Goal: Transaction & Acquisition: Purchase product/service

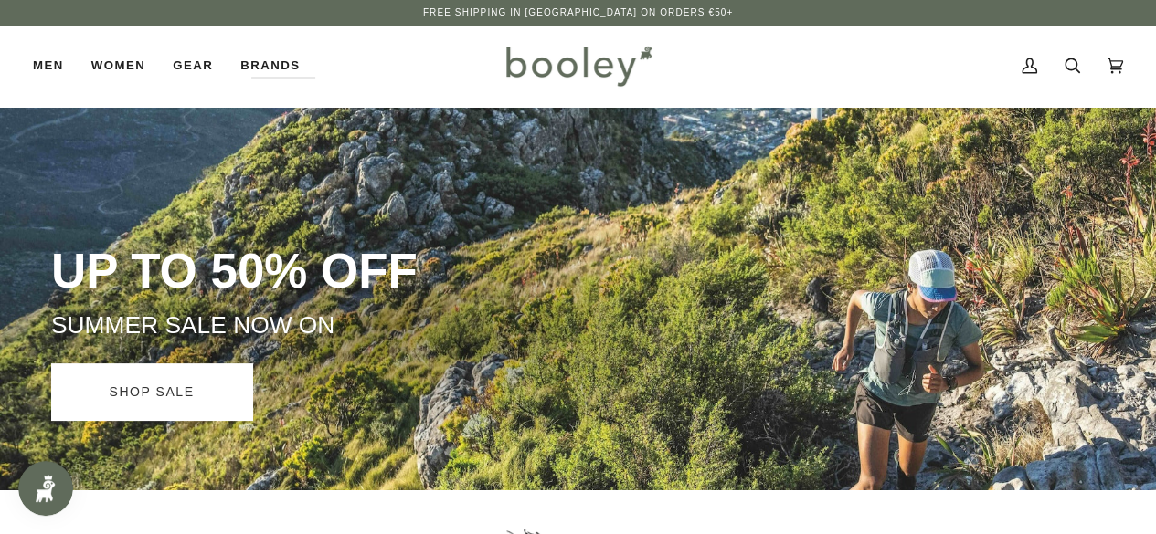
click at [164, 385] on link "SHOP SALE" at bounding box center [151, 392] width 201 height 57
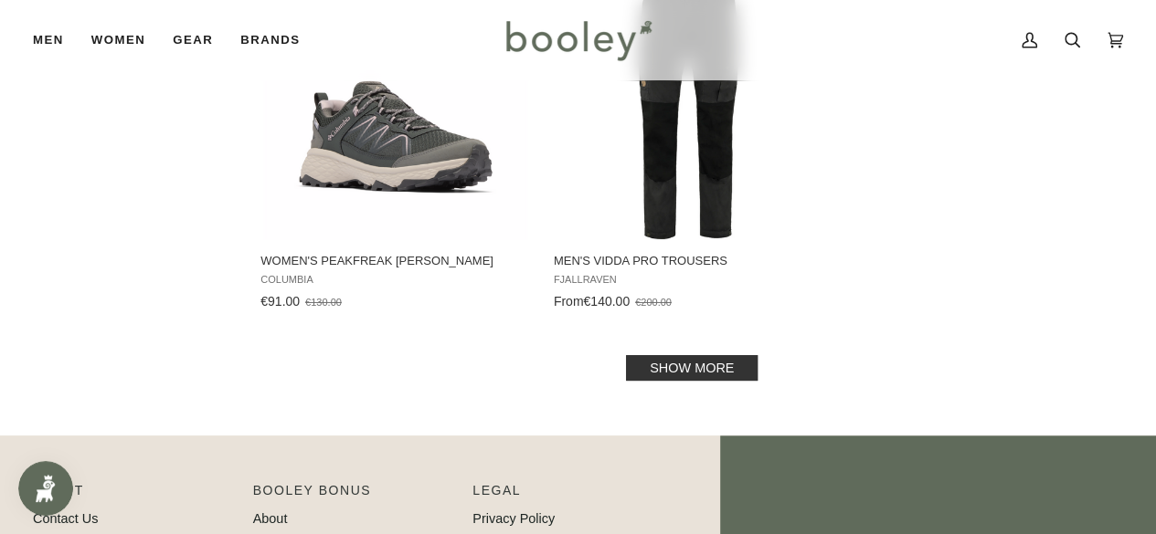
scroll to position [2983, 0]
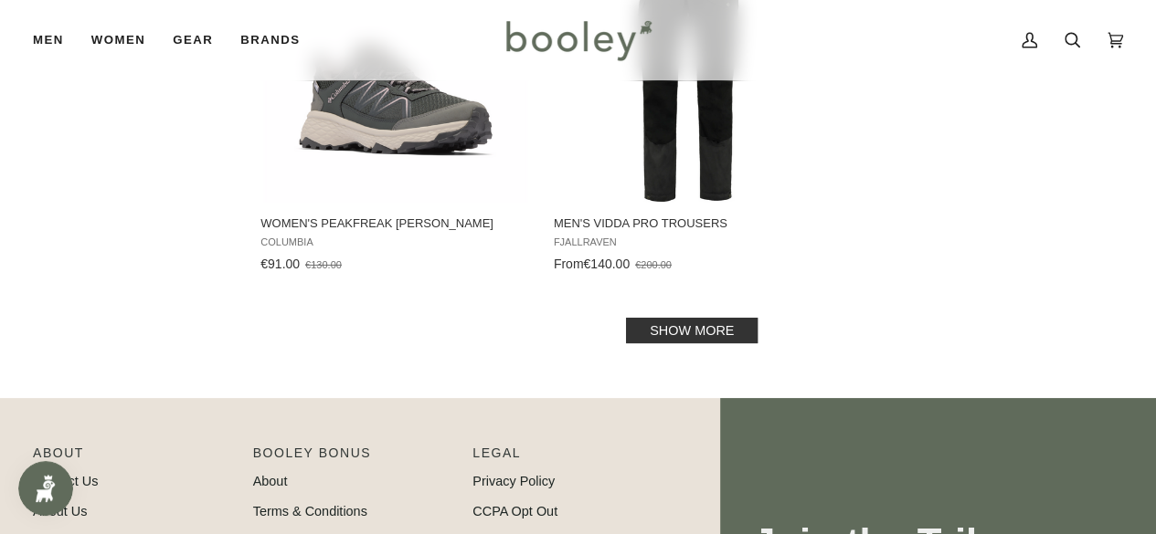
click at [710, 318] on link "Show more" at bounding box center [692, 331] width 132 height 26
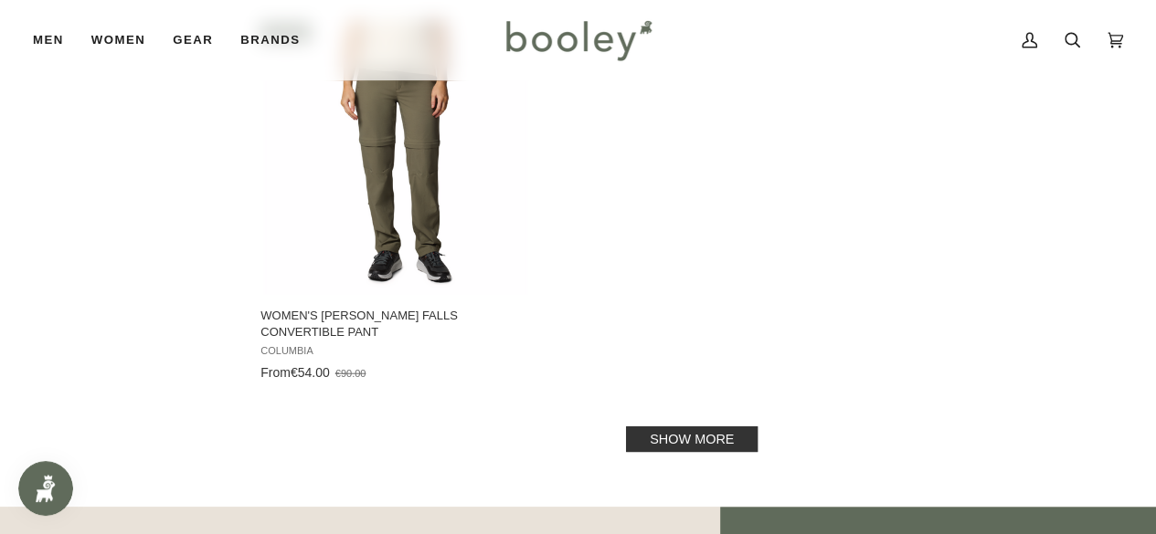
scroll to position [5620, 0]
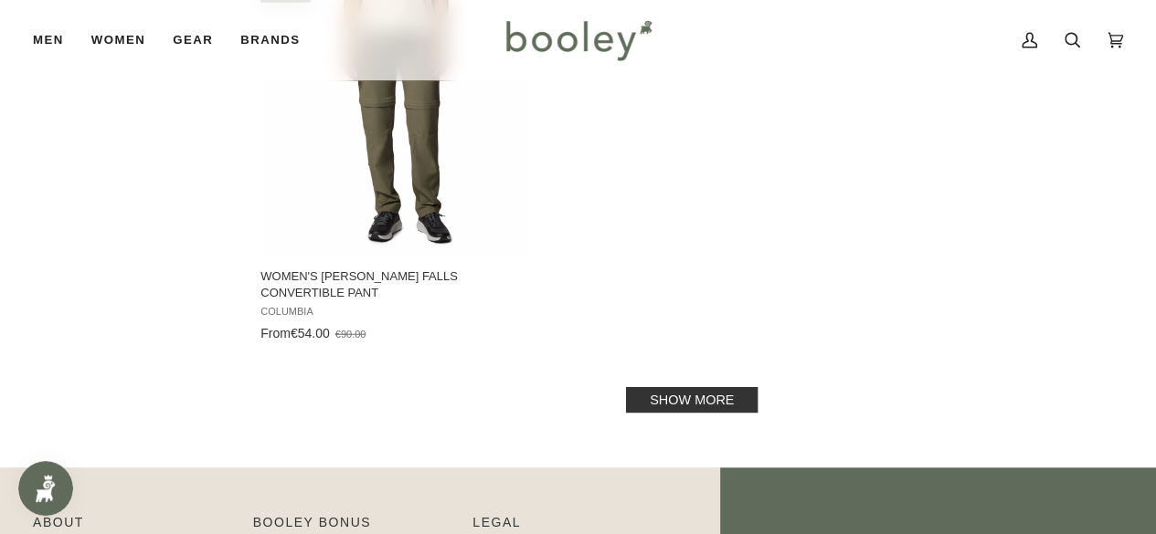
click at [731, 387] on link "Show more" at bounding box center [692, 400] width 132 height 26
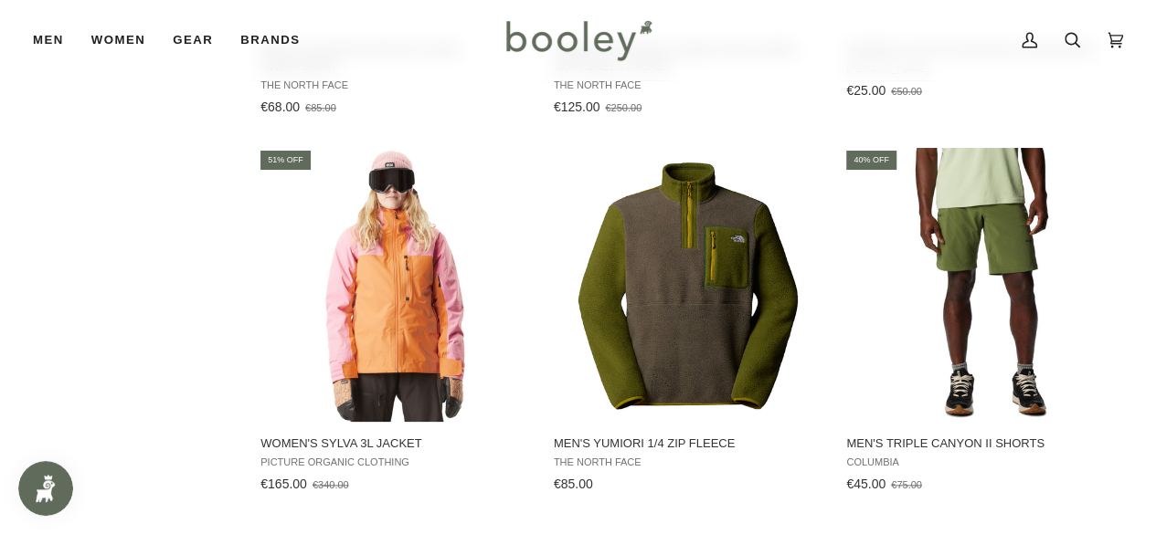
scroll to position [7777, 0]
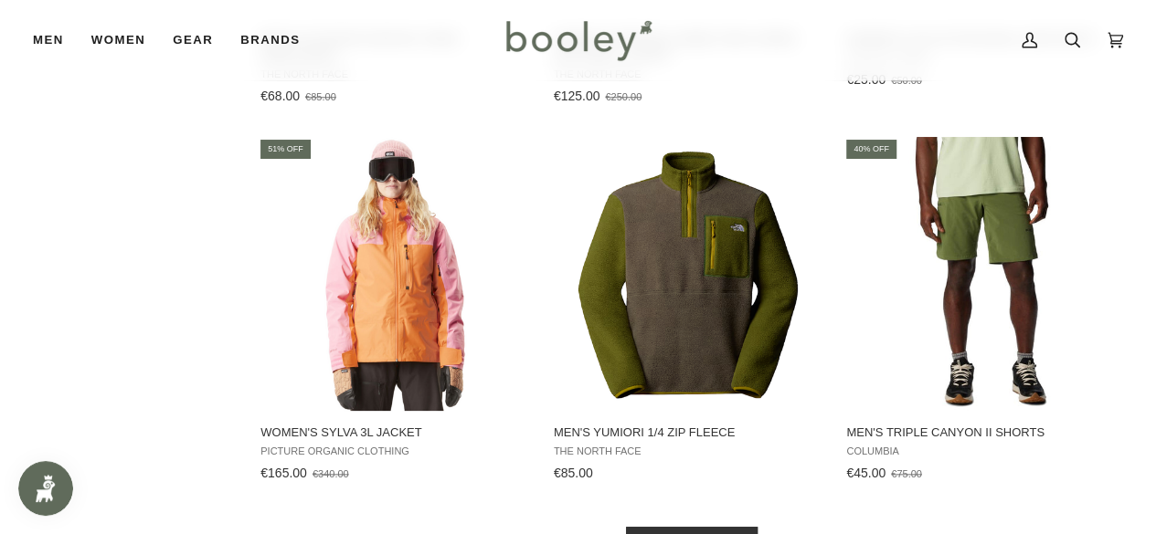
click at [687, 527] on link "Show more" at bounding box center [692, 540] width 132 height 26
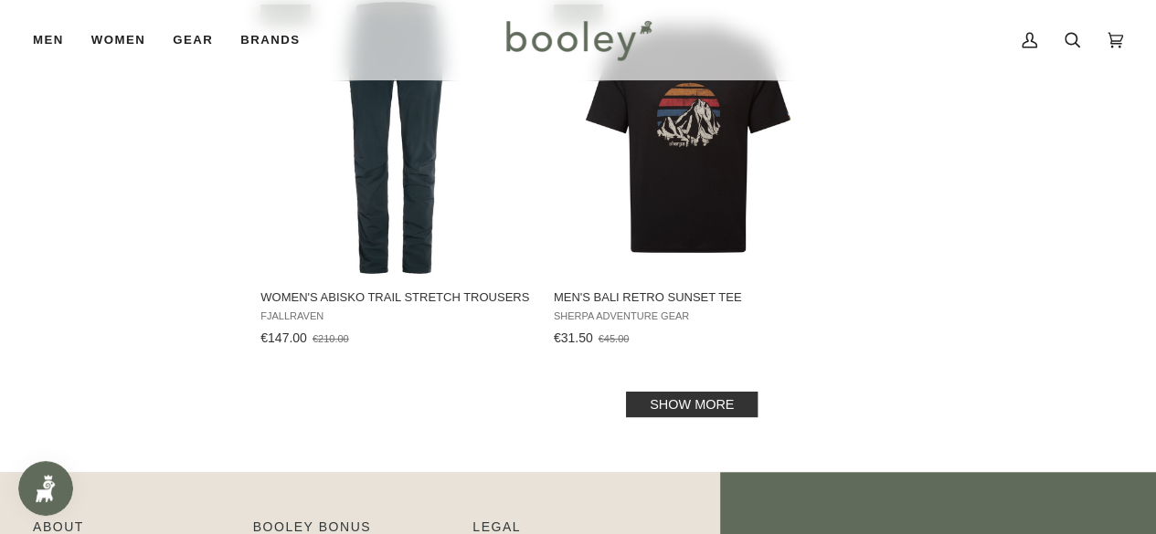
scroll to position [10558, 0]
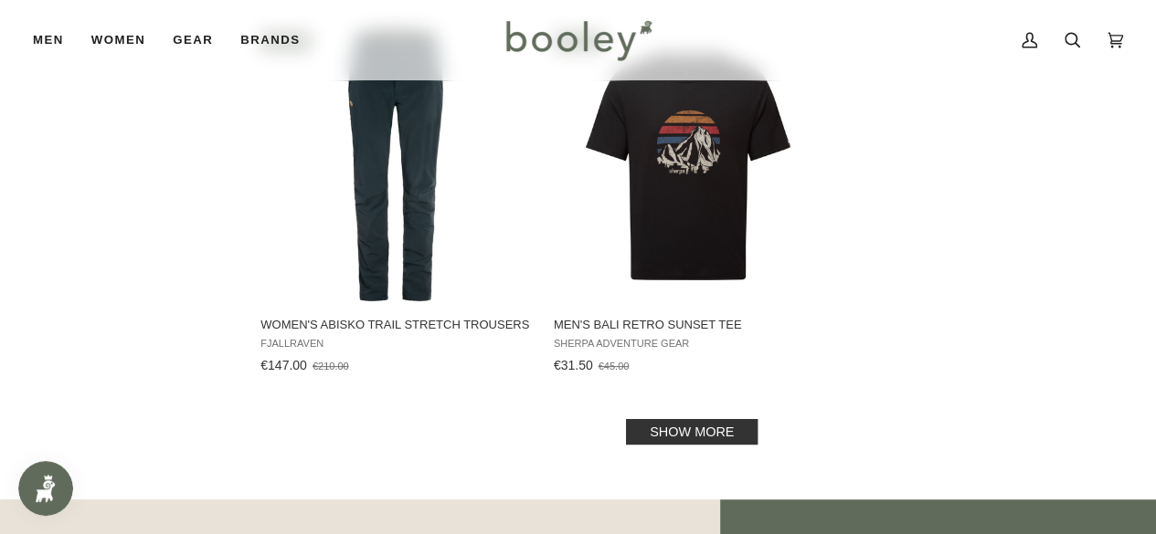
click at [686, 419] on link "Show more" at bounding box center [692, 432] width 132 height 26
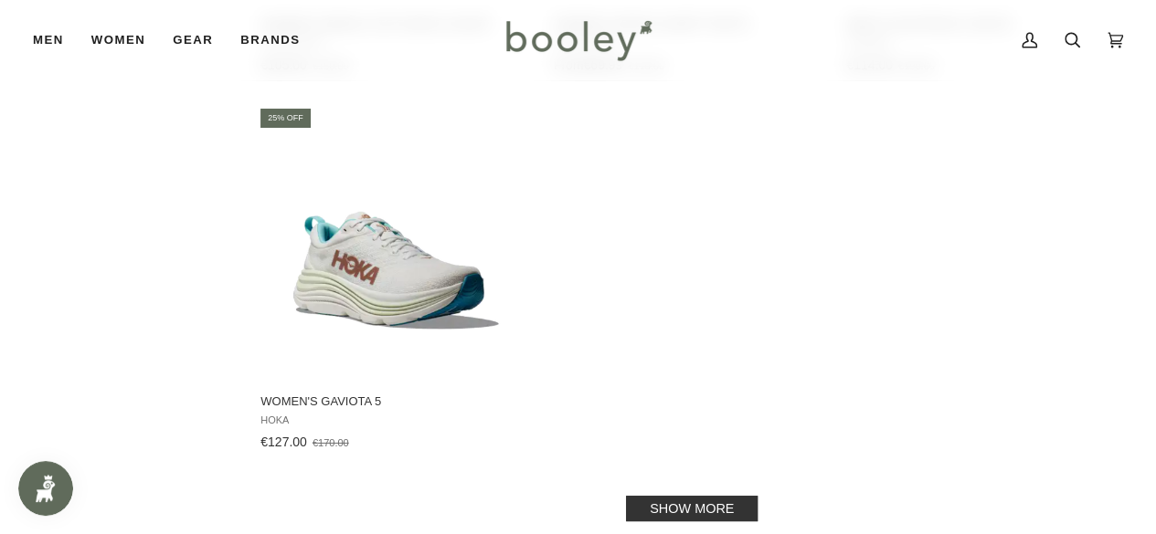
scroll to position [13156, 0]
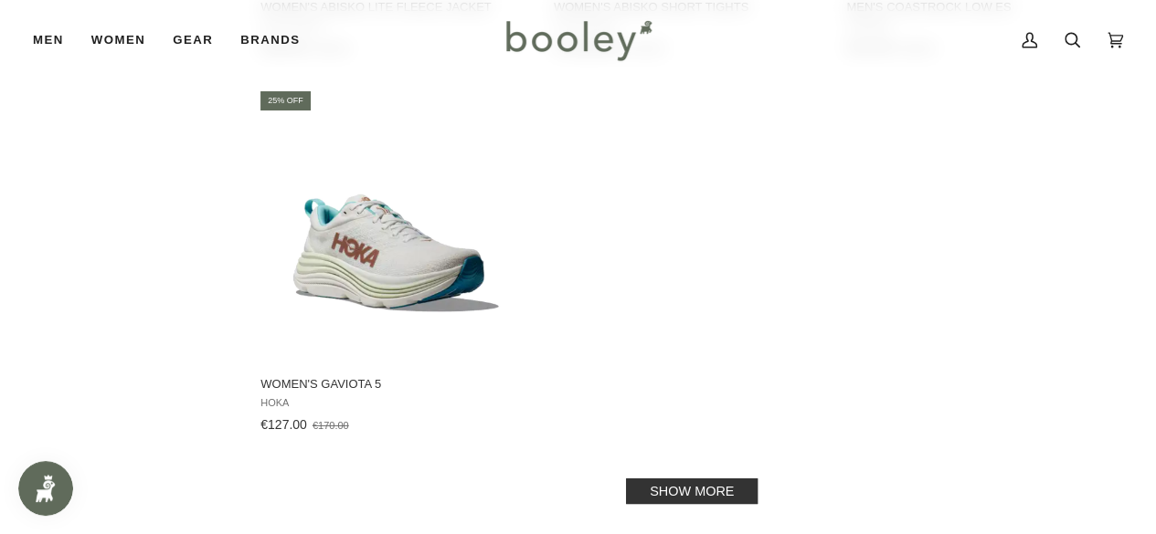
click at [736, 479] on link "Show more" at bounding box center [692, 492] width 132 height 26
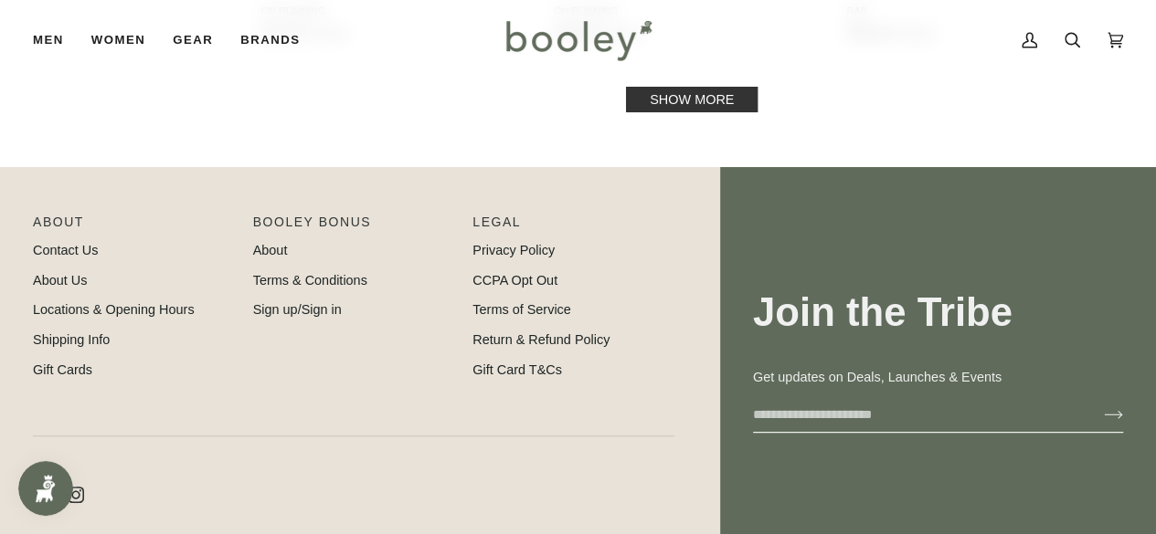
scroll to position [15894, 0]
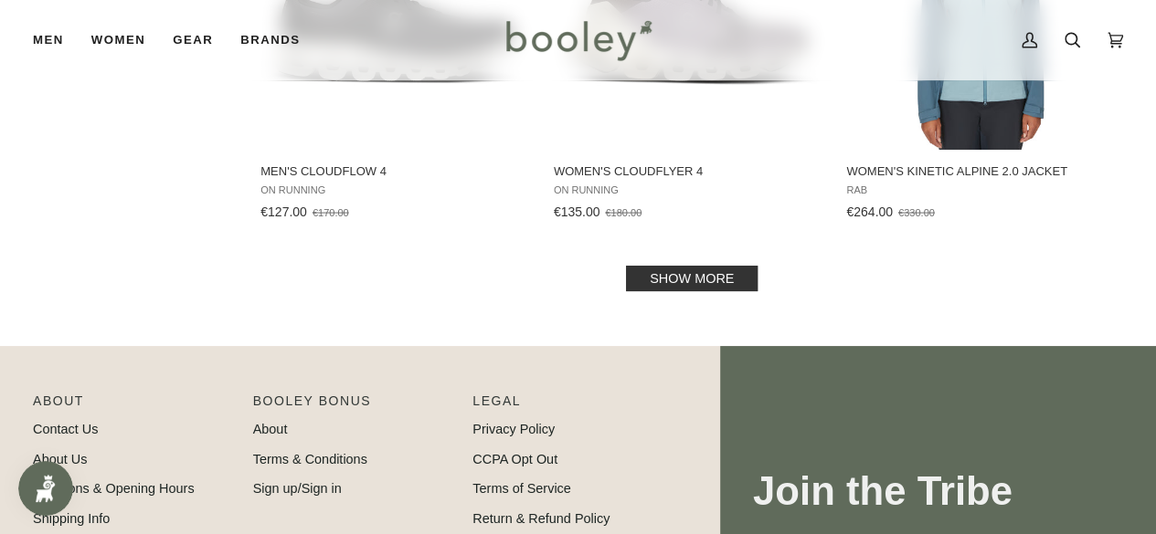
scroll to position [15638, 0]
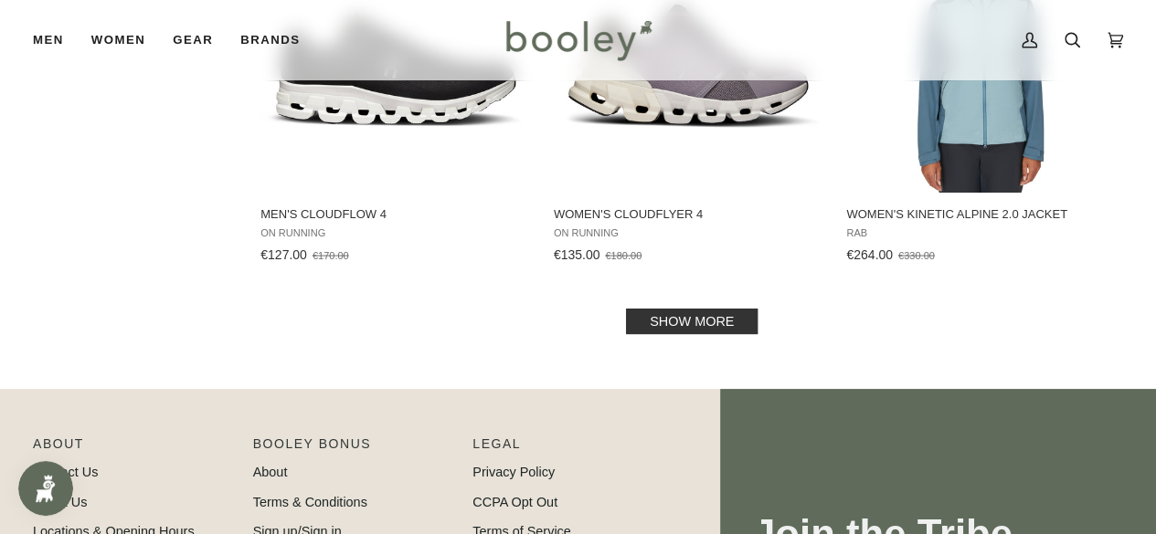
click at [691, 309] on link "Show more" at bounding box center [692, 322] width 132 height 26
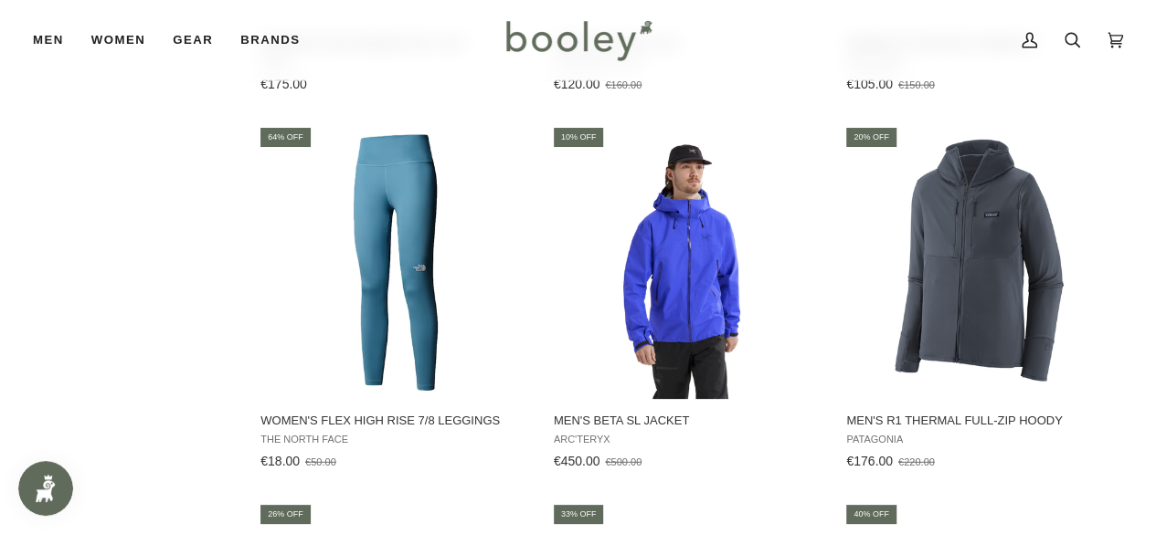
scroll to position [16150, 0]
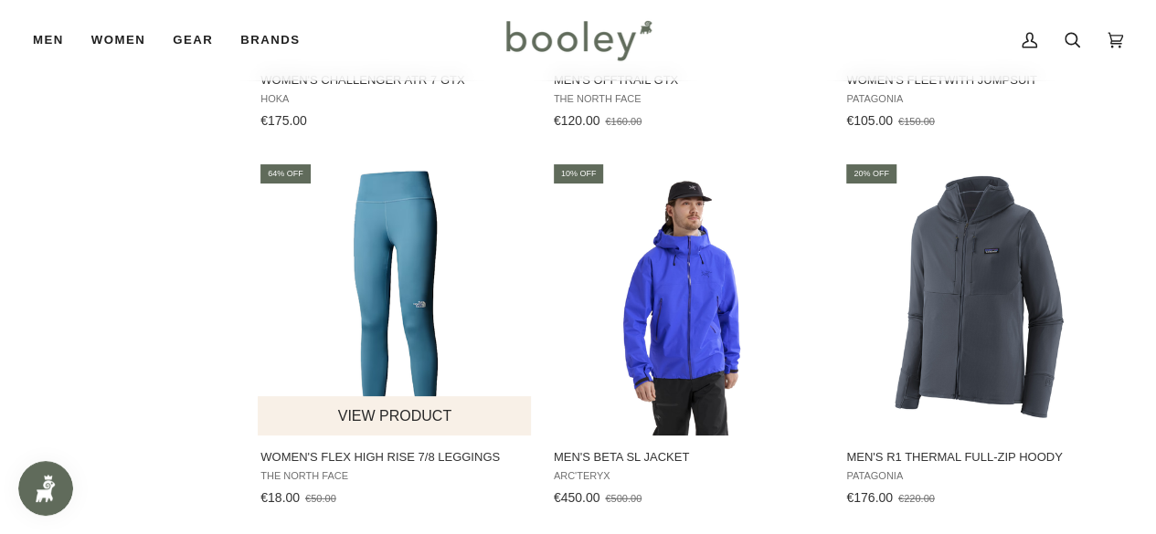
click at [481, 397] on button "View product" at bounding box center [394, 416] width 273 height 39
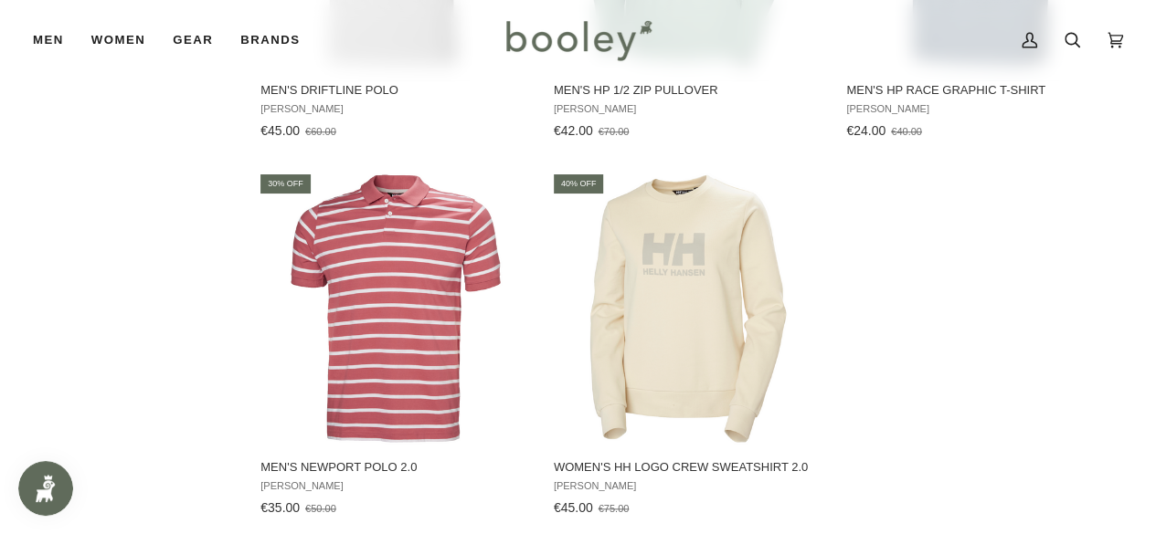
scroll to position [18074, 0]
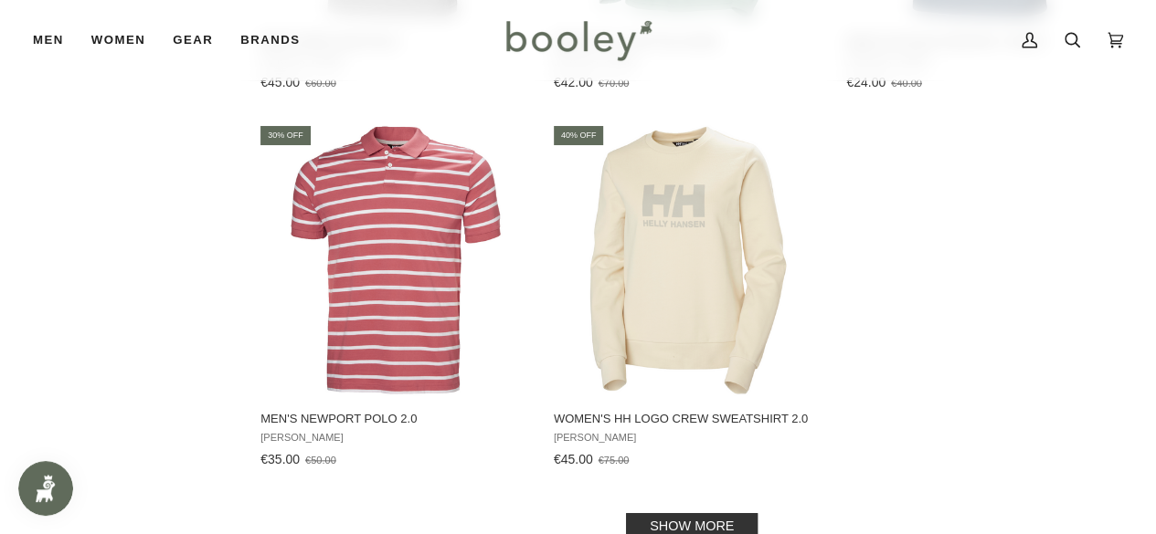
click at [707, 513] on link "Show more" at bounding box center [692, 526] width 132 height 26
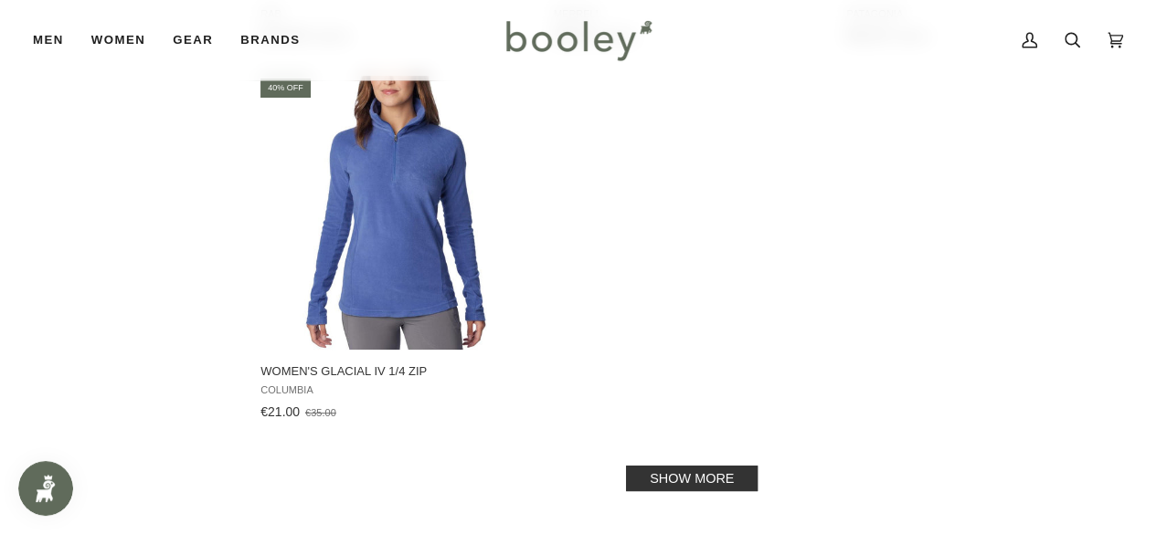
scroll to position [20839, 0]
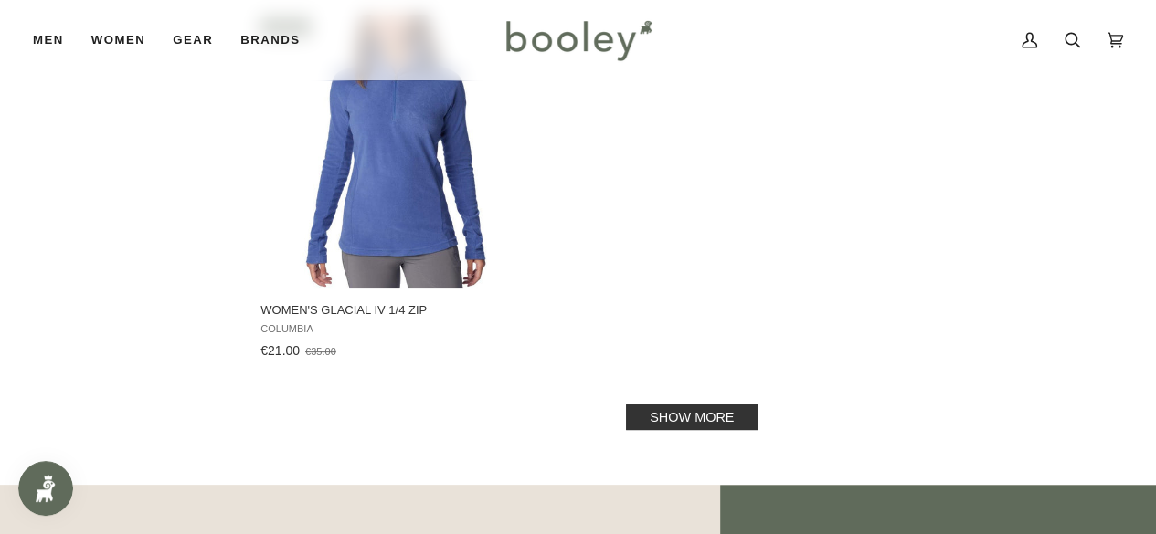
click at [722, 405] on link "Show more" at bounding box center [692, 418] width 132 height 26
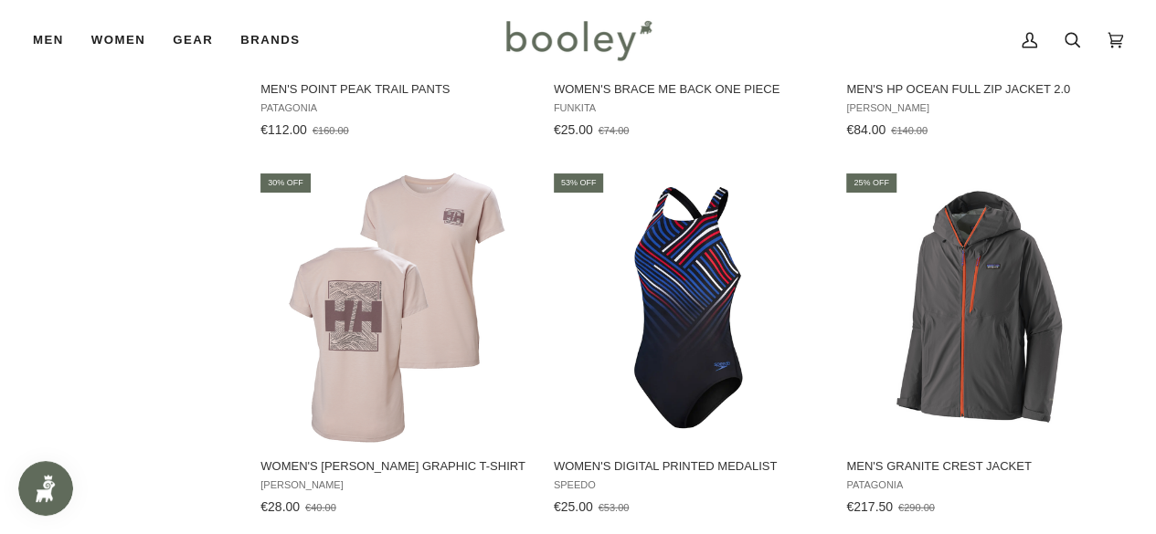
scroll to position [23032, 0]
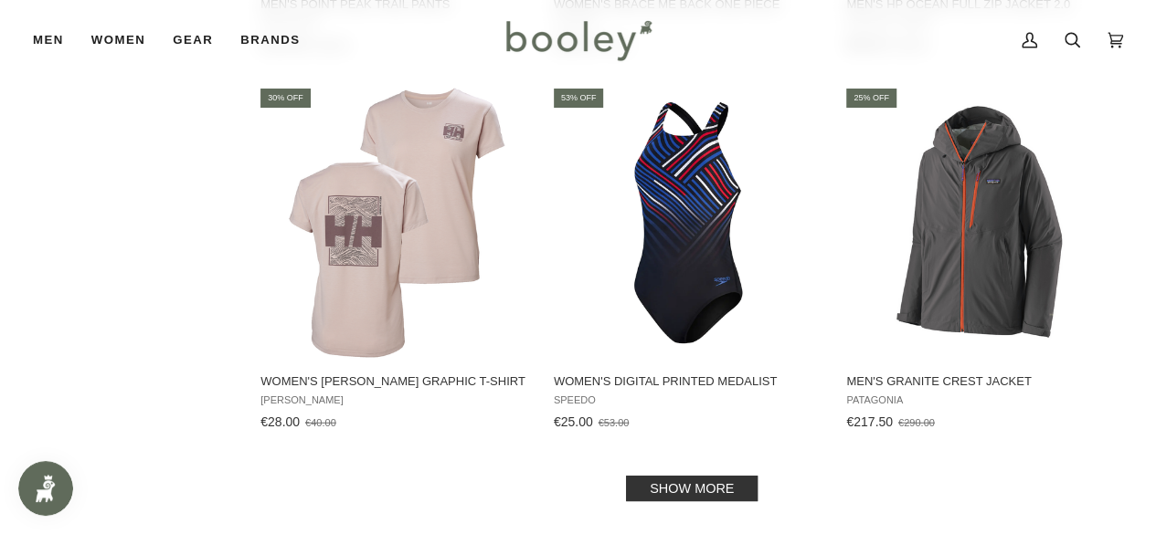
click at [735, 476] on link "Show more" at bounding box center [692, 489] width 132 height 26
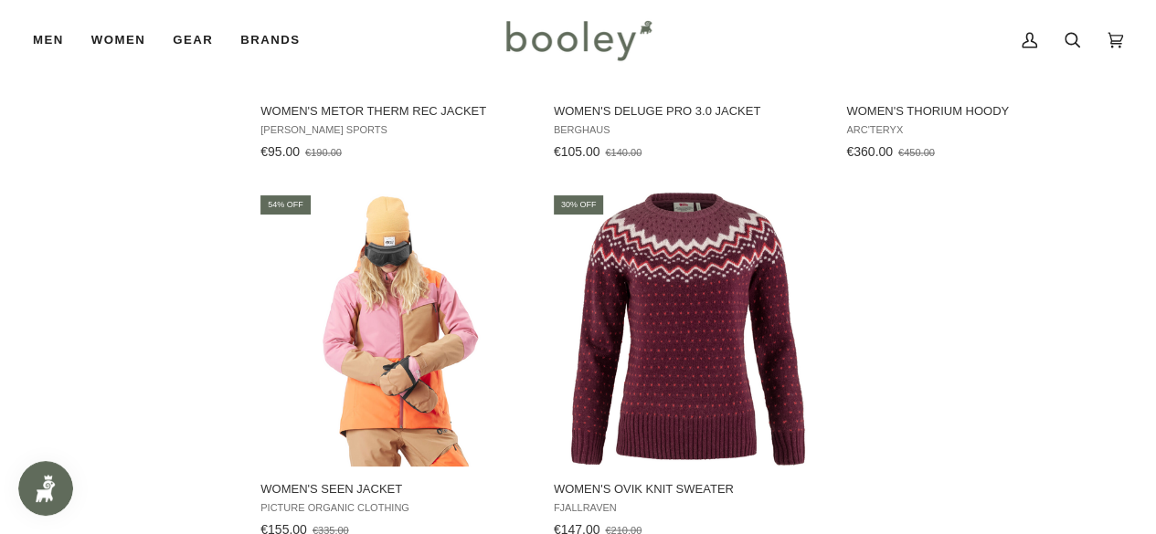
scroll to position [25626, 0]
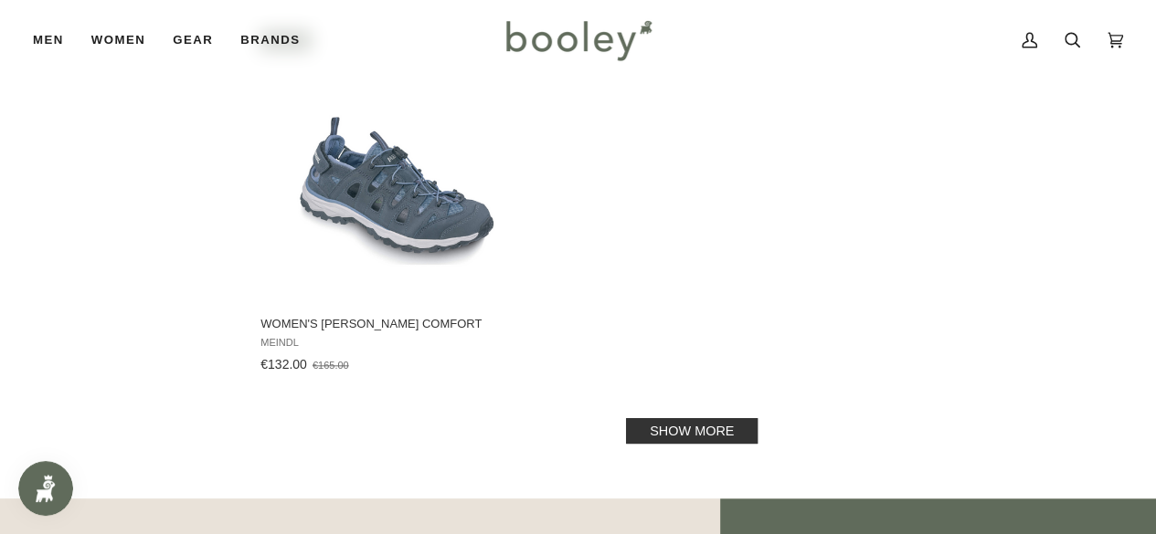
scroll to position [28476, 0]
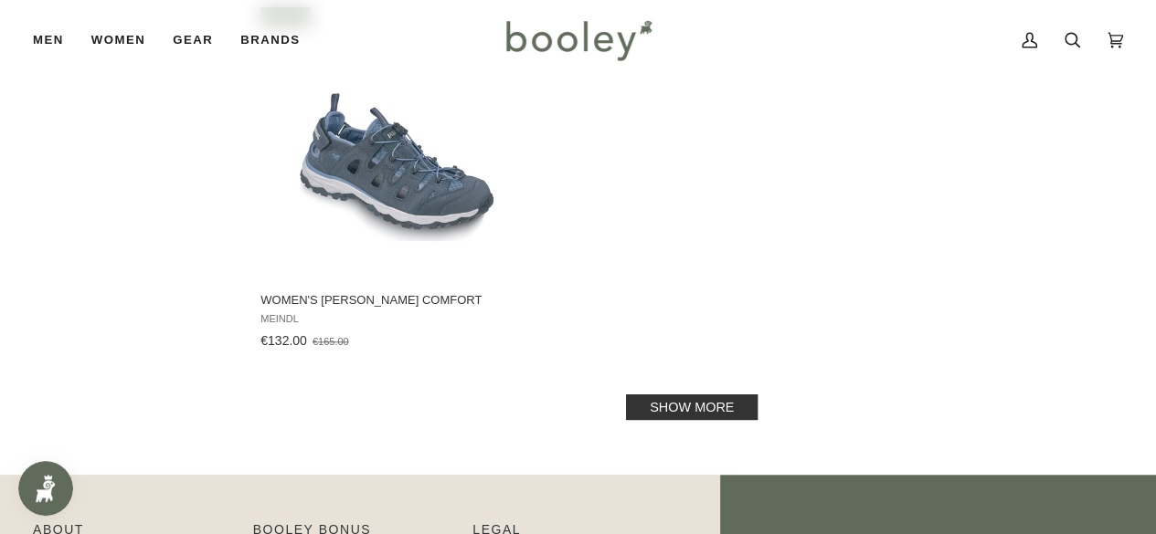
click at [724, 395] on link "Show more" at bounding box center [692, 408] width 132 height 26
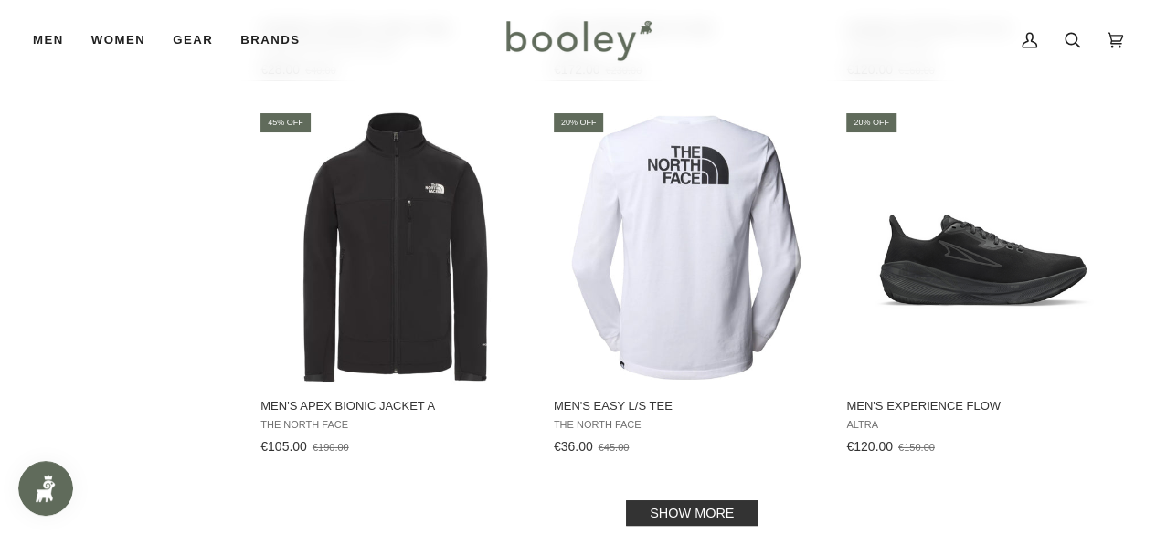
scroll to position [30780, 0]
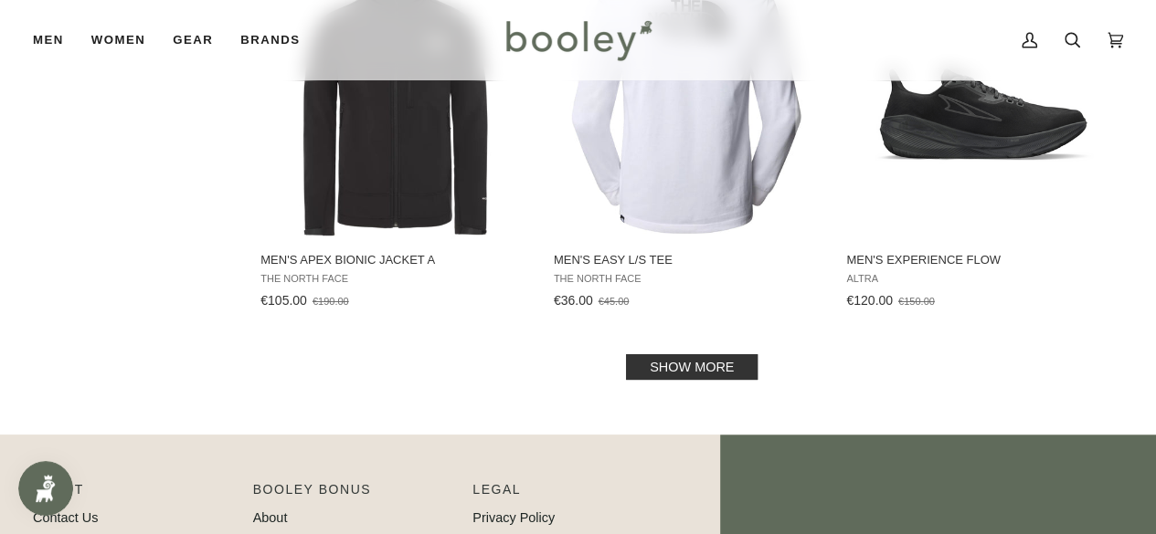
click at [723, 354] on link "Show more" at bounding box center [692, 367] width 132 height 26
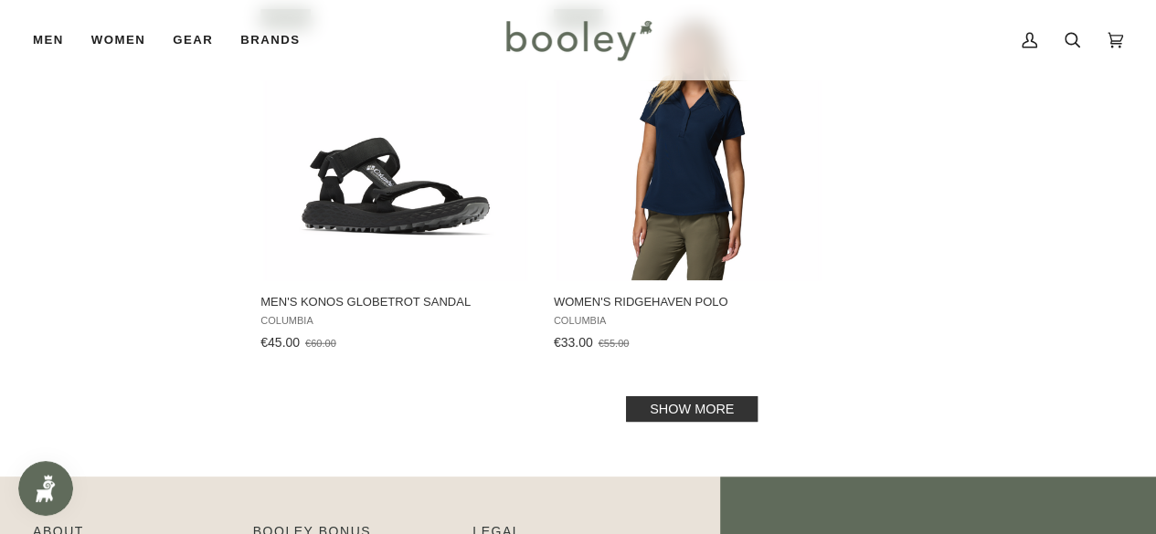
scroll to position [33436, 0]
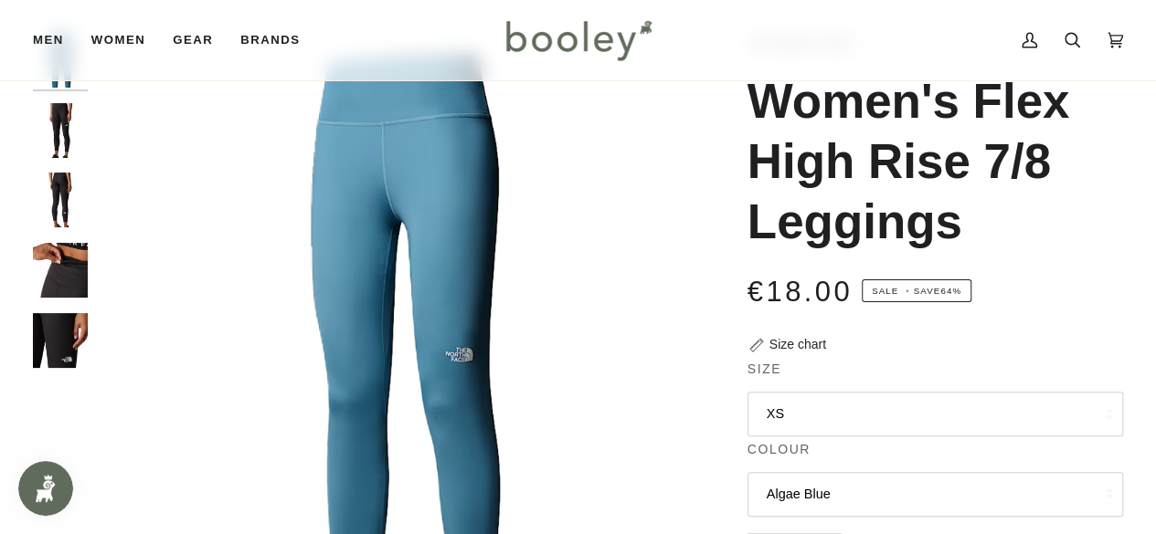
scroll to position [170, 0]
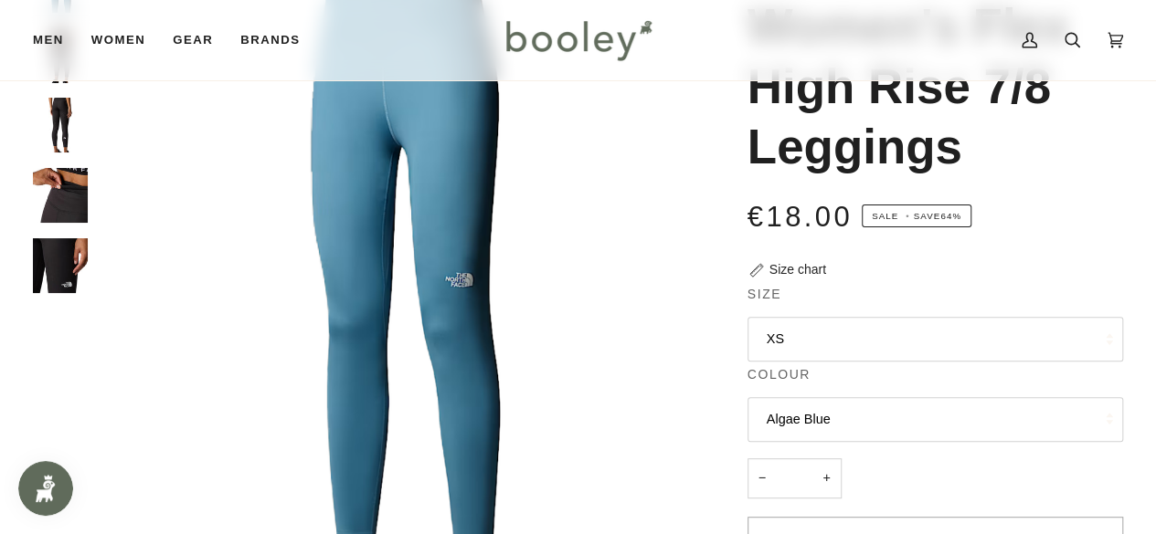
drag, startPoint x: 0, startPoint y: 0, endPoint x: 1169, endPoint y: 161, distance: 1179.6
click at [947, 330] on button "XS" at bounding box center [935, 339] width 376 height 45
click at [1062, 227] on div "€18.00 Sale • Save 64%" at bounding box center [935, 216] width 376 height 41
